Goal: Task Accomplishment & Management: Complete application form

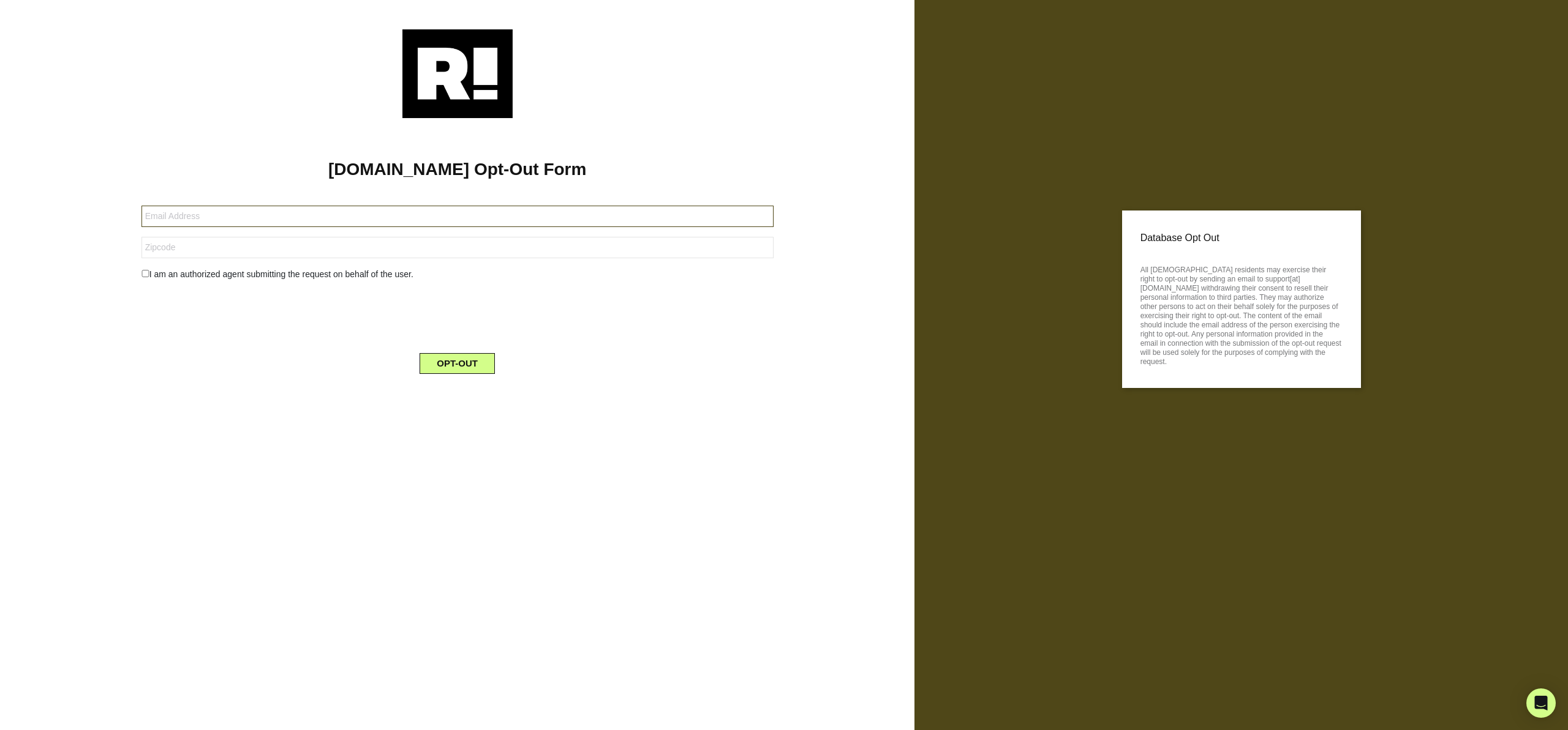
click at [243, 219] on input "text" at bounding box center [457, 217] width 632 height 21
type input "[EMAIL_ADDRESS][DOMAIN_NAME]"
click at [237, 250] on input "text" at bounding box center [457, 247] width 632 height 21
type input "08750"
click at [143, 271] on input "checkbox" at bounding box center [146, 273] width 8 height 7
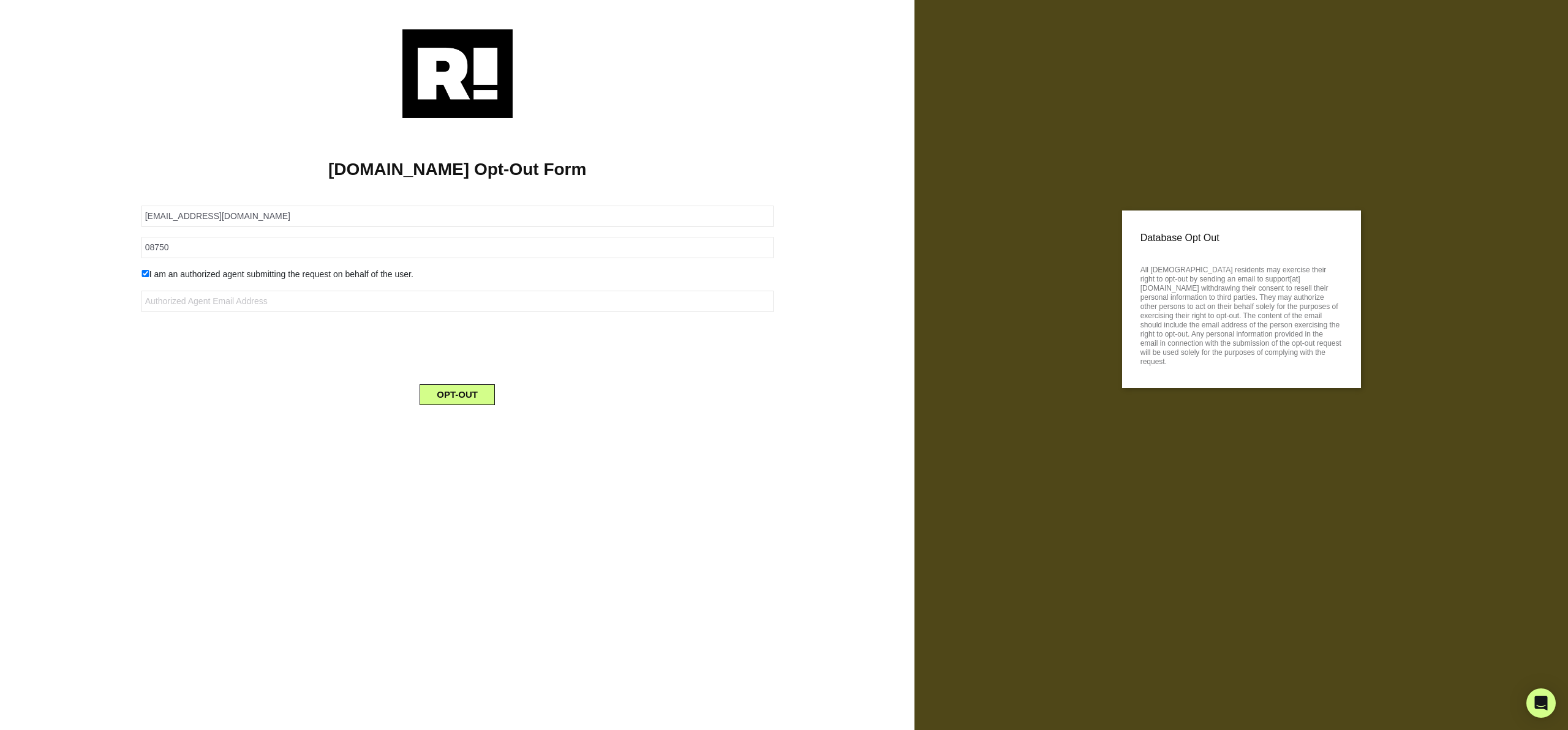
click at [145, 271] on input "checkbox" at bounding box center [146, 273] width 8 height 7
checkbox input "false"
click at [465, 366] on button "OPT-OUT" at bounding box center [457, 363] width 75 height 21
